Goal: Check status: Check status

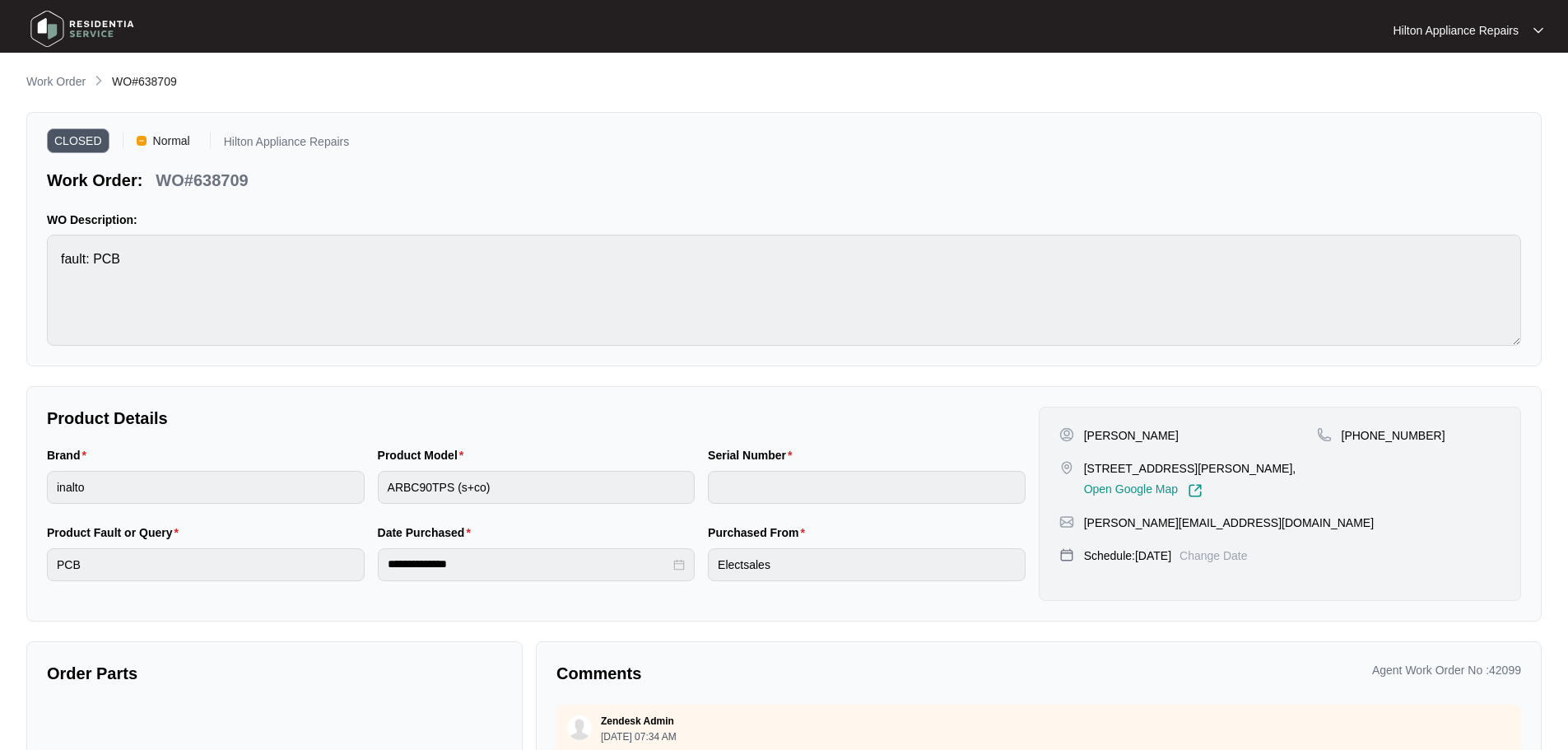
scroll to position [1012, 0]
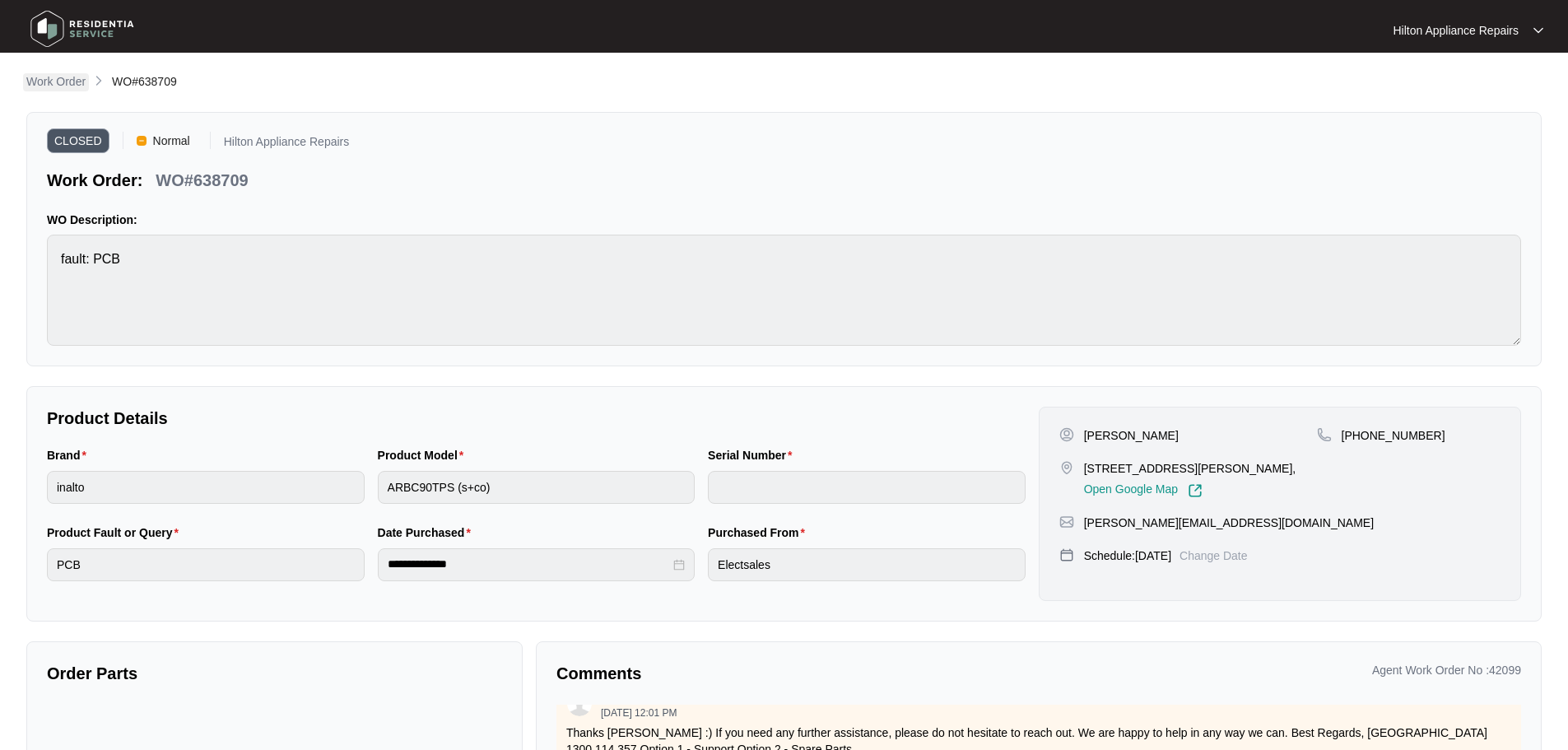
click at [64, 86] on p "Work Order" at bounding box center [56, 81] width 59 height 16
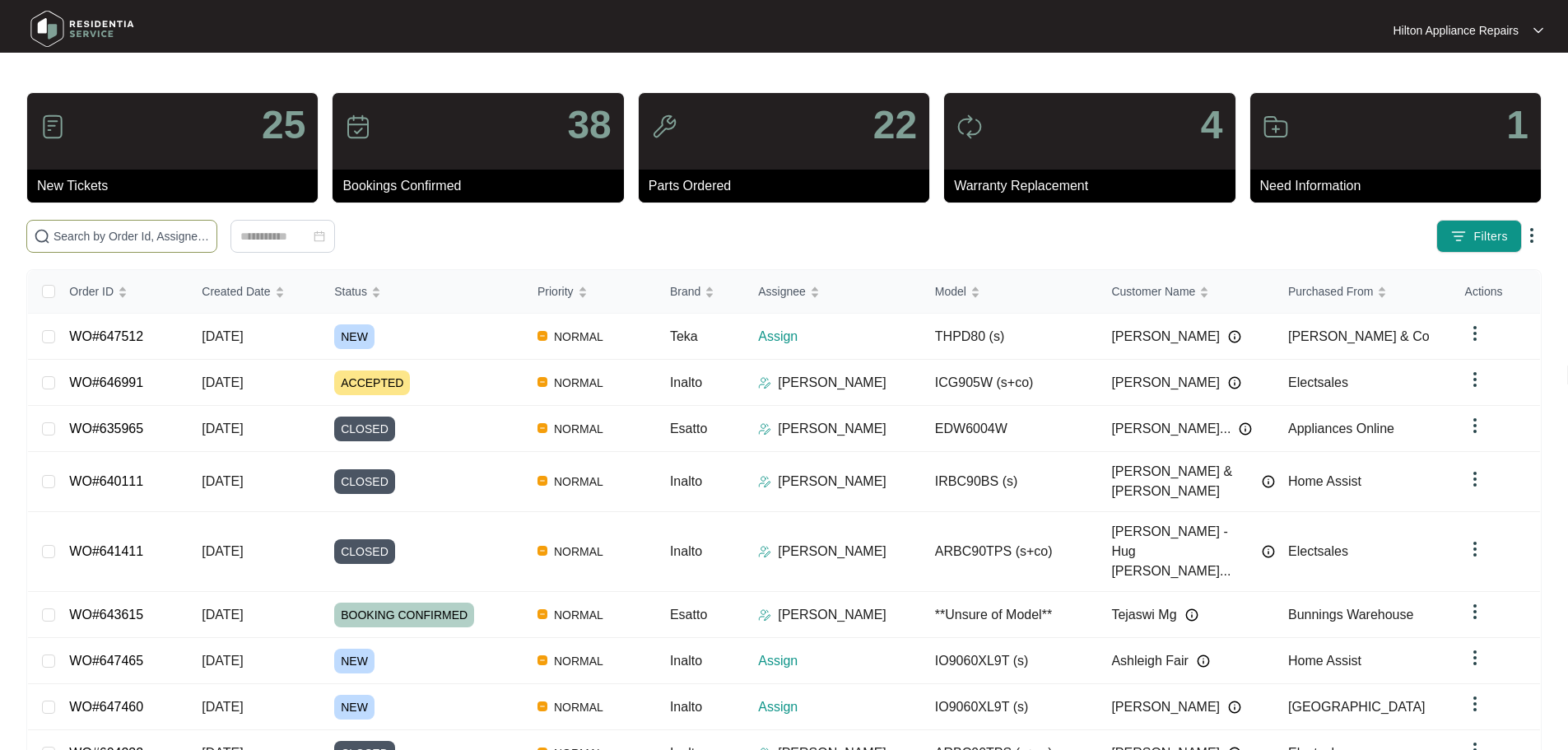
click at [179, 223] on span at bounding box center [122, 236] width 191 height 33
click at [191, 237] on input "text" at bounding box center [131, 235] width 156 height 18
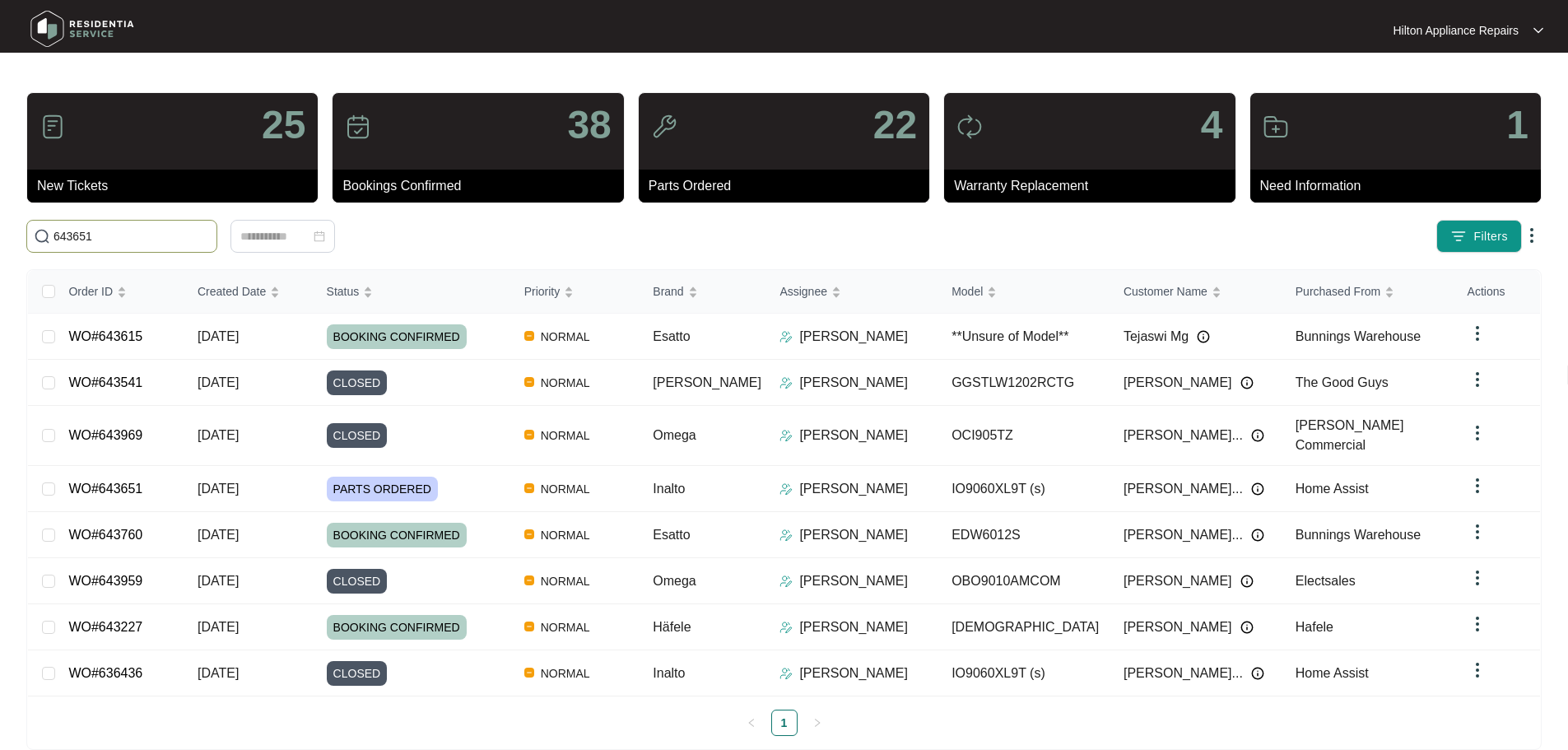
type input "643651"
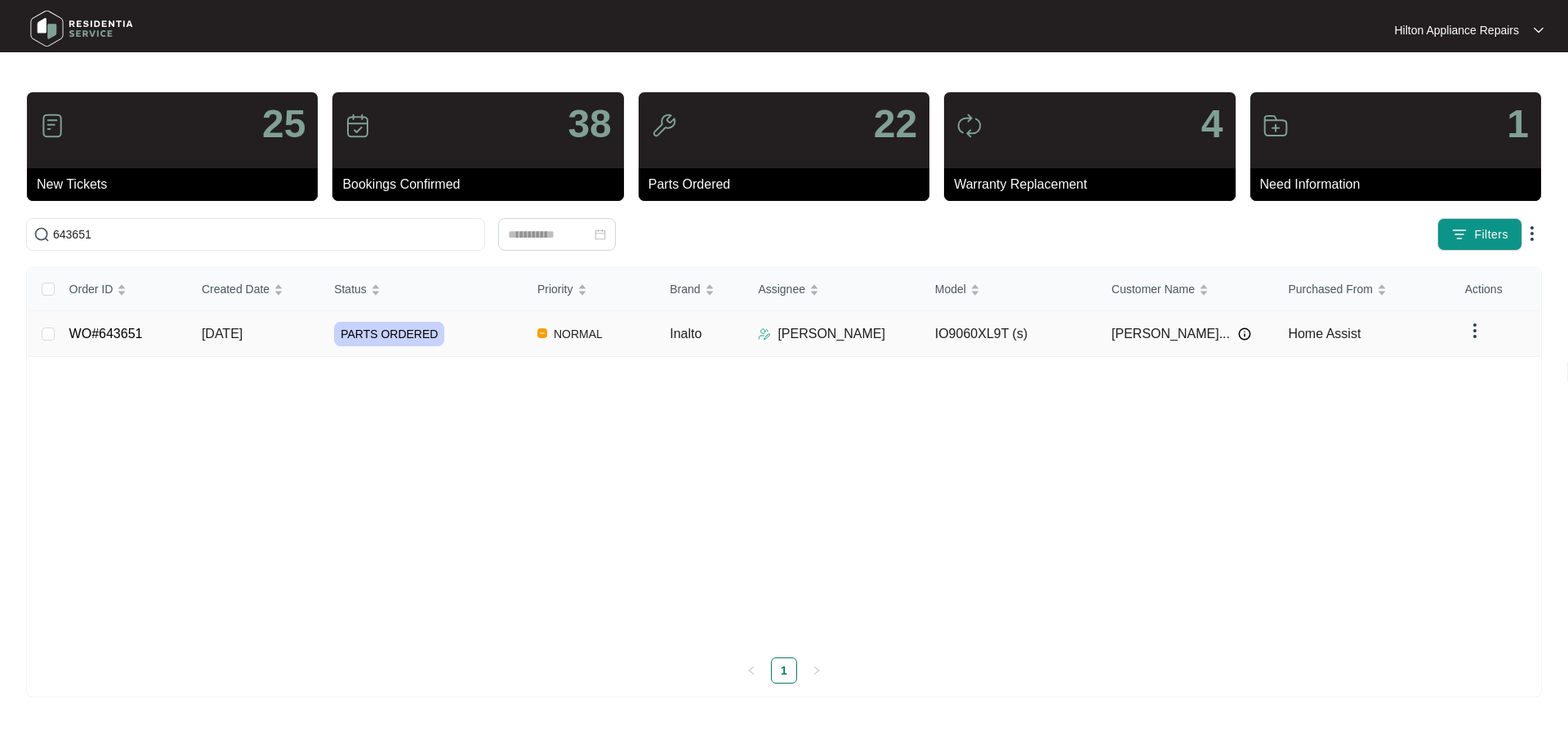
click at [640, 337] on td "NORMAL" at bounding box center [591, 334] width 132 height 45
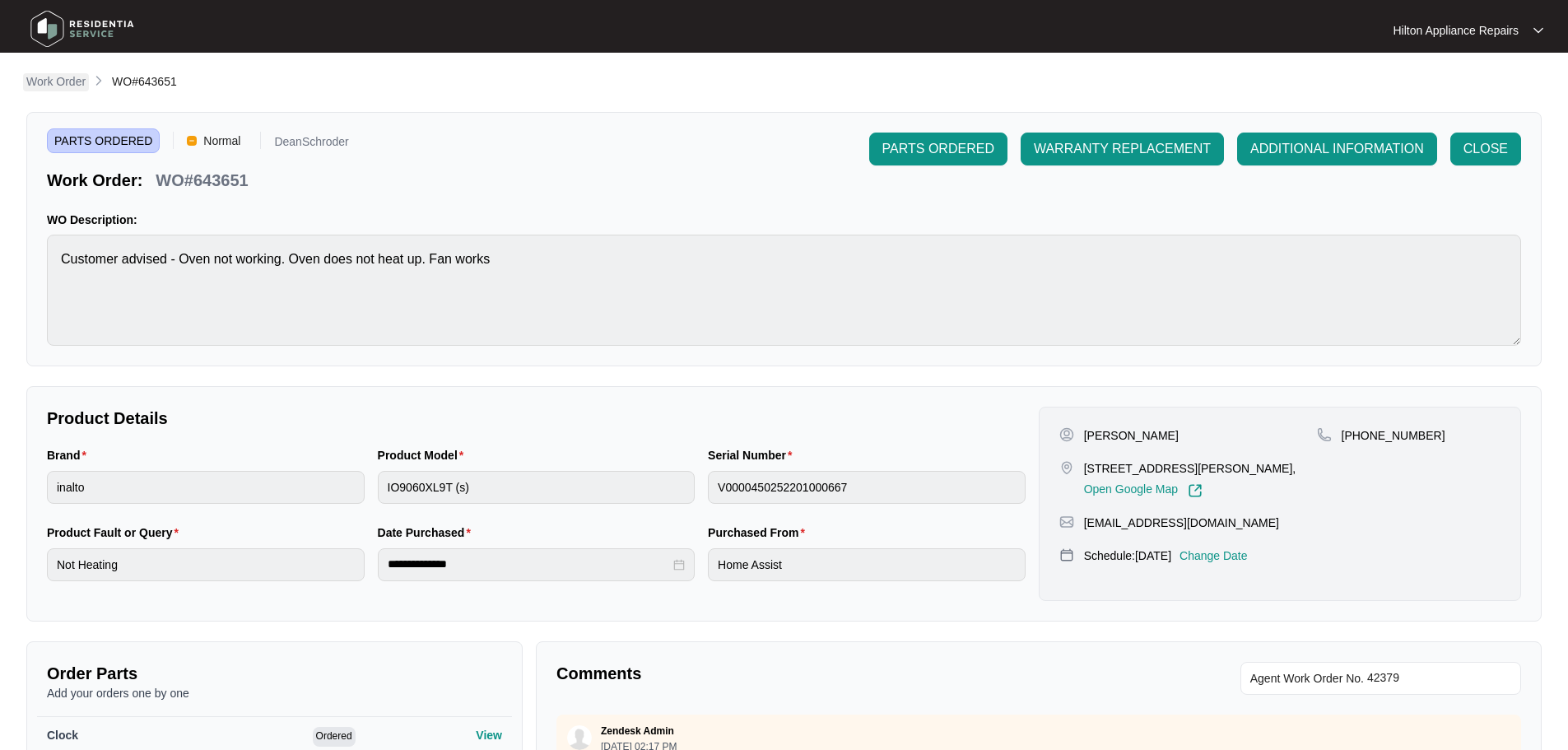
click at [65, 80] on p "Work Order" at bounding box center [56, 81] width 59 height 16
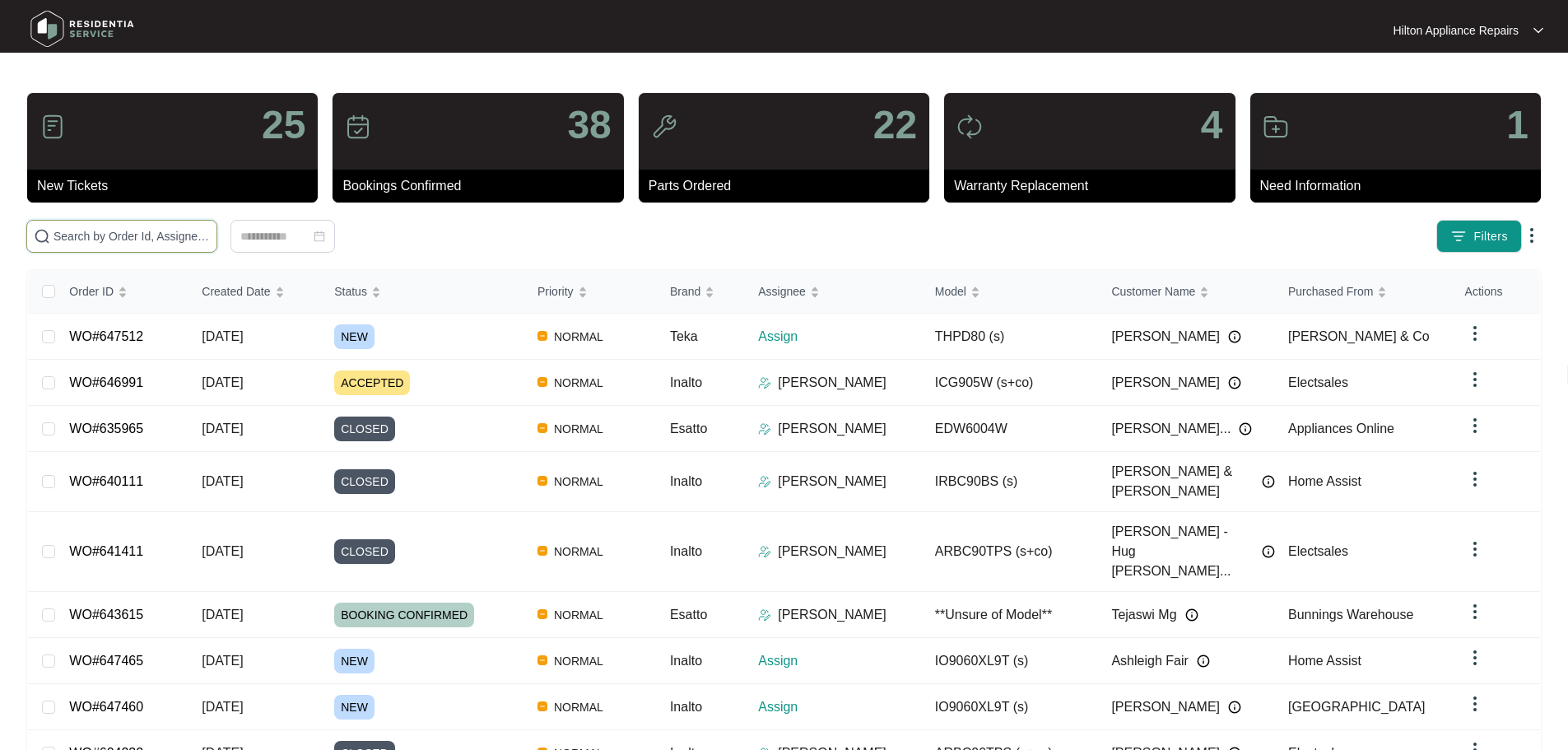
click at [210, 239] on input "text" at bounding box center [131, 235] width 156 height 18
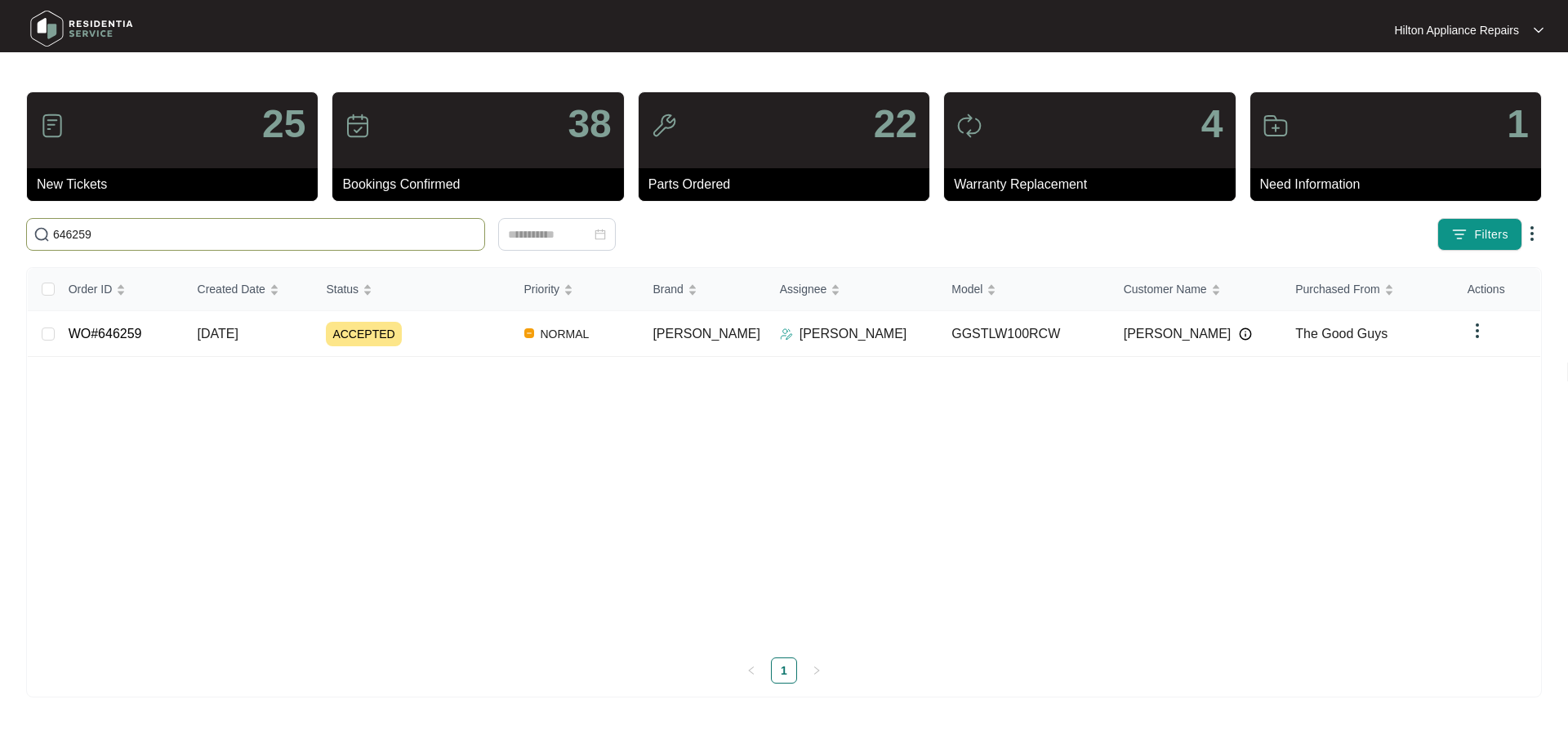
type input "646259"
click at [467, 336] on div "ACCEPTED" at bounding box center [418, 334] width 184 height 25
